Goal: Transaction & Acquisition: Purchase product/service

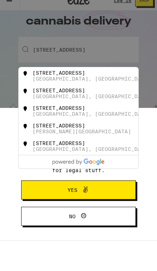
click at [117, 102] on div "[STREET_ADDRESS]" at bounding box center [89, 106] width 114 height 12
type input "[STREET_ADDRESS]"
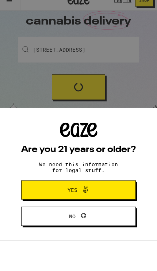
scroll to position [30, 0]
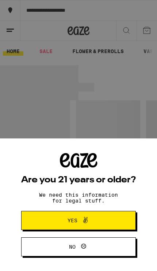
click at [102, 249] on span "No" at bounding box center [79, 247] width 56 height 10
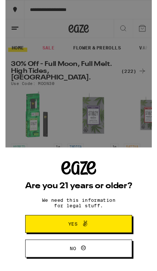
scroll to position [1, 0]
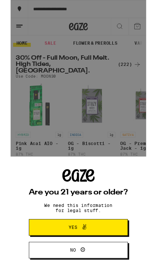
click at [100, 259] on span "Yes" at bounding box center [79, 263] width 56 height 10
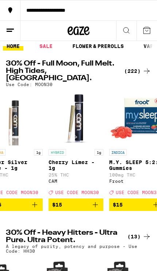
scroll to position [0, 644]
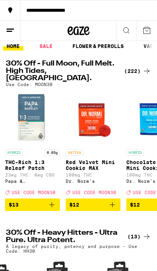
click at [142, 68] on div "(222)" at bounding box center [137, 71] width 27 height 9
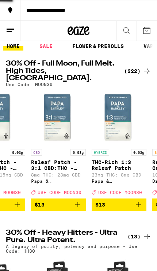
click at [142, 68] on div "(222)" at bounding box center [137, 71] width 27 height 9
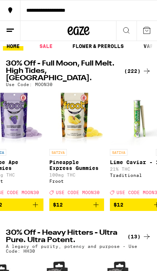
scroll to position [0, 0]
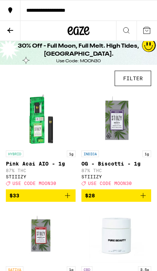
click at [139, 79] on button "FILTER" at bounding box center [133, 78] width 37 height 15
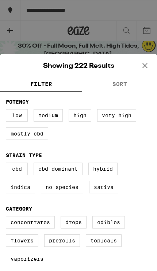
click at [131, 84] on button "SORT" at bounding box center [119, 85] width 75 height 14
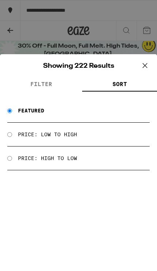
click at [71, 135] on label "Price: Low to High" at bounding box center [47, 134] width 59 height 6
click at [12, 135] on input "Price: Low to High" at bounding box center [9, 134] width 5 height 5
radio input "true"
click at [146, 65] on icon at bounding box center [145, 65] width 11 height 11
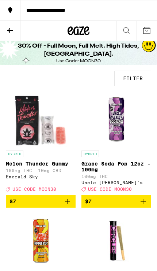
click at [139, 78] on button "FILTER" at bounding box center [133, 78] width 37 height 15
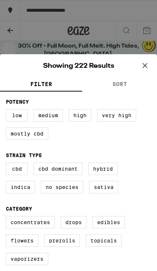
click at [108, 193] on label "Sativa" at bounding box center [103, 187] width 29 height 12
click at [0, 0] on input "Sativa" at bounding box center [0, 0] width 0 height 0
checkbox input "true"
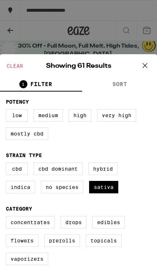
click at [147, 66] on icon at bounding box center [145, 65] width 11 height 11
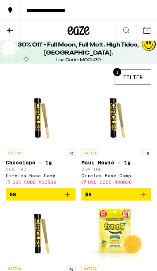
scroll to position [2, 0]
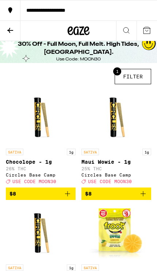
click at [11, 30] on icon at bounding box center [10, 30] width 6 height 5
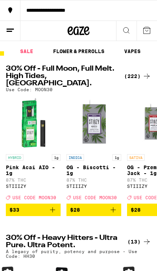
scroll to position [0, 20]
click at [66, 53] on link "FLOWER & PREROLLS" at bounding box center [78, 51] width 59 height 9
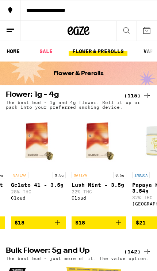
click at [131, 34] on button at bounding box center [126, 31] width 20 height 20
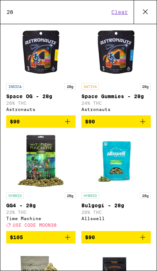
scroll to position [37, 0]
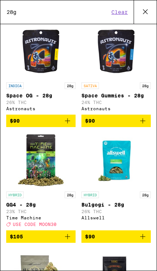
type input "28g"
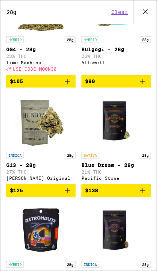
scroll to position [193, 0]
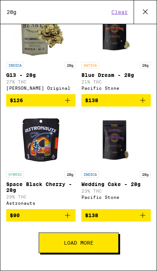
click at [98, 243] on button "Load More" at bounding box center [79, 242] width 80 height 20
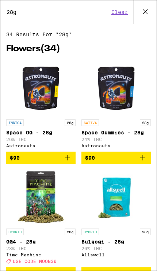
scroll to position [0, 0]
